Goal: Task Accomplishment & Management: Use online tool/utility

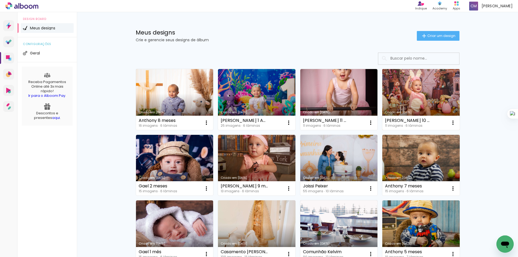
click at [406, 90] on link "Criado em [DATE]" at bounding box center [420, 99] width 77 height 61
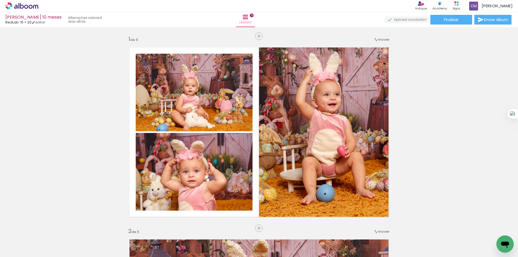
drag, startPoint x: 517, startPoint y: 47, endPoint x: 517, endPoint y: 89, distance: 42.1
click at [0, 0] on div at bounding box center [0, 0] width 0 height 0
click at [452, 20] on span "Finalizar" at bounding box center [451, 20] width 15 height 4
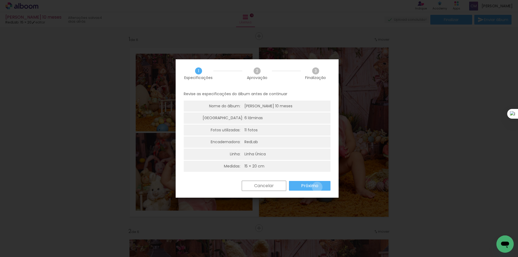
click at [0, 0] on slot "Próximo" at bounding box center [0, 0] width 0 height 0
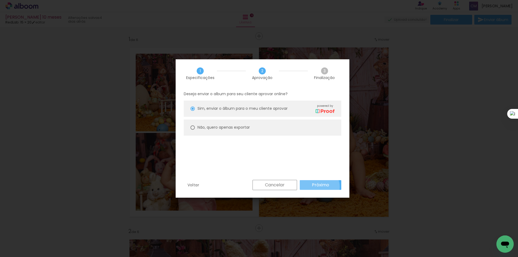
click at [0, 0] on slot "Próximo" at bounding box center [0, 0] width 0 height 0
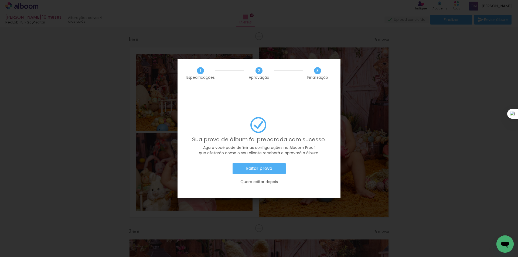
click at [0, 0] on slot "Editar prova" at bounding box center [0, 0] width 0 height 0
